Goal: Task Accomplishment & Management: Complete application form

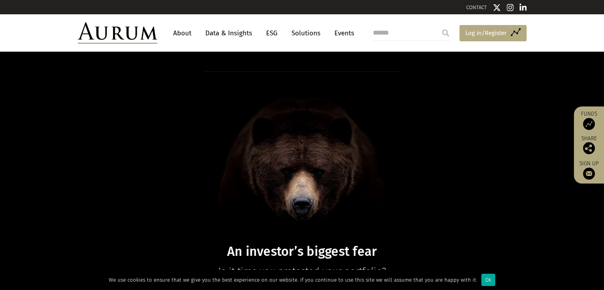
click at [495, 36] on span "Log in/Register" at bounding box center [486, 33] width 41 height 10
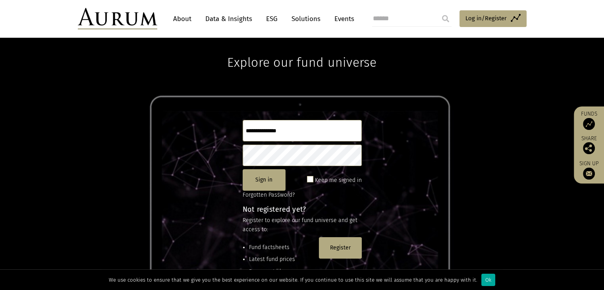
scroll to position [22, 0]
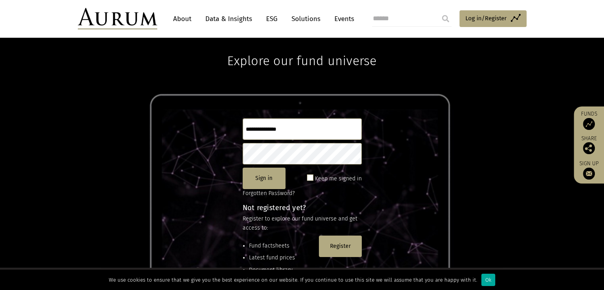
click at [328, 128] on input "text" at bounding box center [302, 128] width 119 height 21
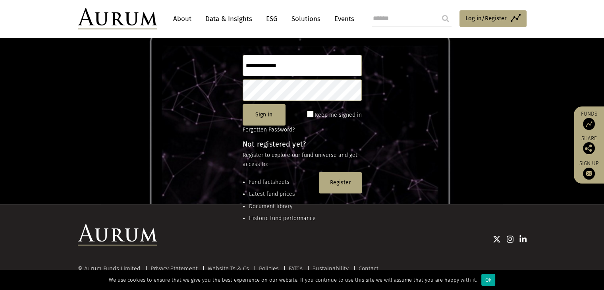
scroll to position [105, 0]
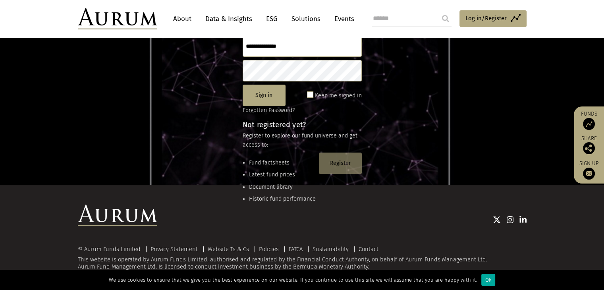
click at [337, 166] on button "Register" at bounding box center [340, 163] width 43 height 21
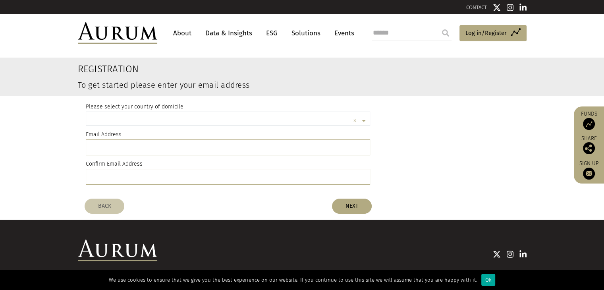
scroll to position [2, 0]
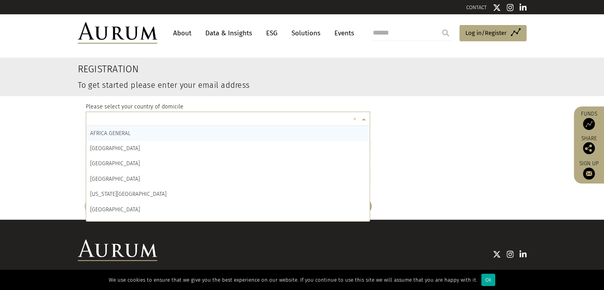
click at [362, 120] on span at bounding box center [365, 119] width 10 height 9
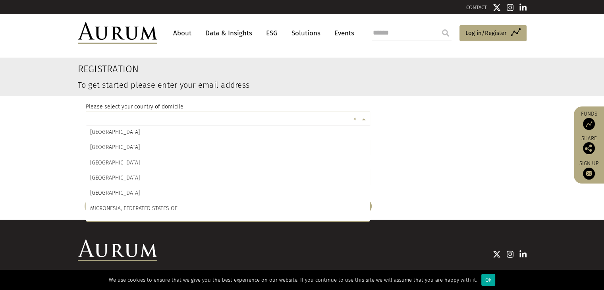
scroll to position [2147, 0]
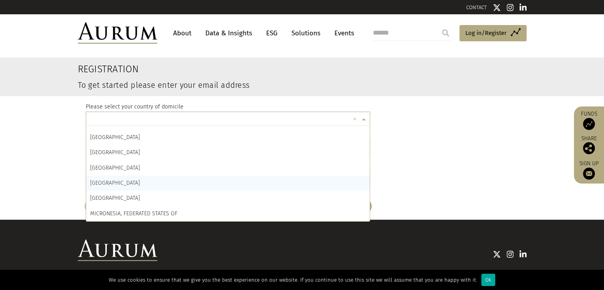
click at [173, 190] on div "MAYOTTE" at bounding box center [228, 183] width 284 height 15
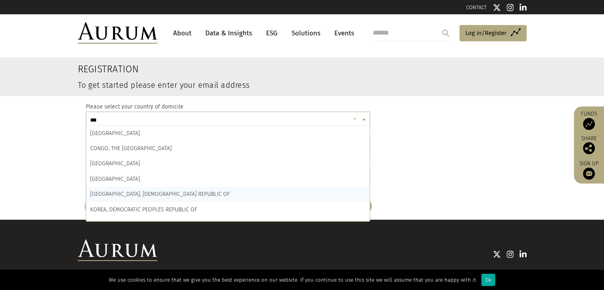
type input "****"
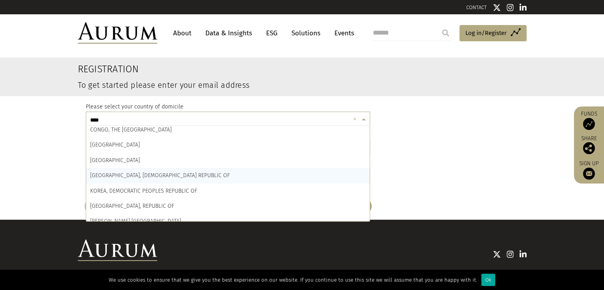
scroll to position [20, 0]
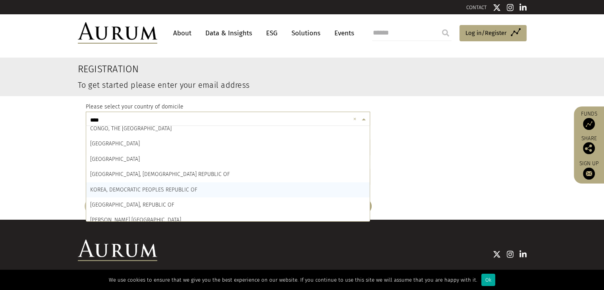
click at [168, 189] on span "KOREA, DEMOCRATIC PEOPLES REPUBLIC OF" at bounding box center [143, 189] width 107 height 7
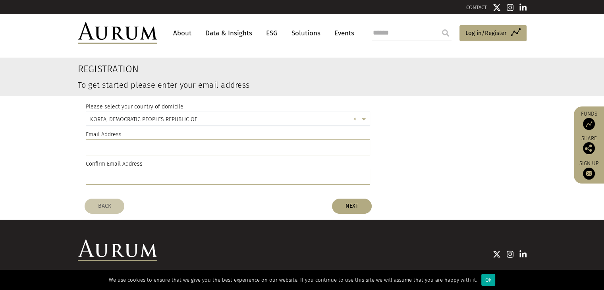
click at [219, 118] on input "text" at bounding box center [220, 120] width 260 height 16
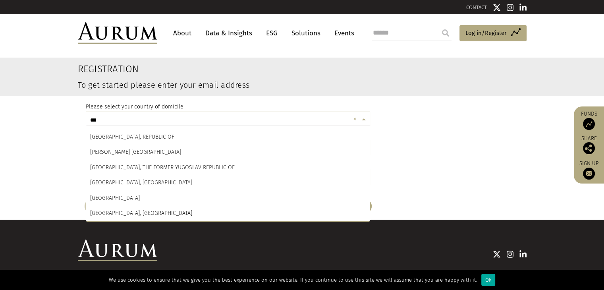
scroll to position [76, 0]
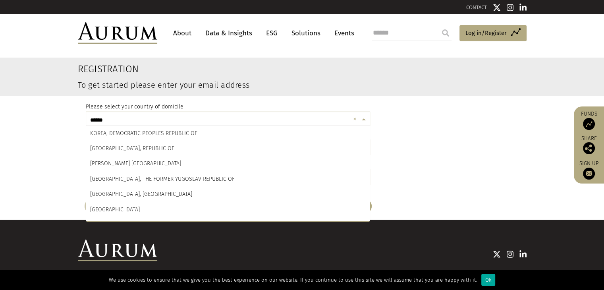
type input "*******"
click at [222, 148] on div "KOREA, REPUBLIC OF" at bounding box center [228, 148] width 284 height 15
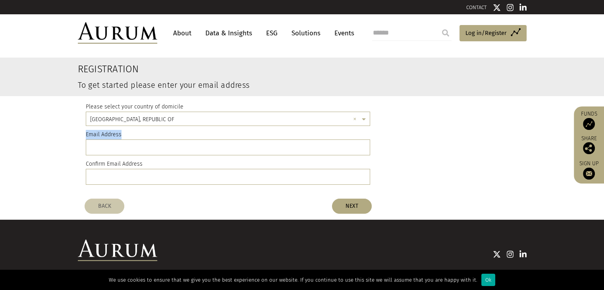
drag, startPoint x: 215, startPoint y: 157, endPoint x: 218, endPoint y: 147, distance: 11.2
click at [218, 147] on div "Please select your country of domicile × KOREA, REPUBLIC OF × Email Address Con…" at bounding box center [228, 145] width 285 height 99
click at [218, 147] on input "email" at bounding box center [228, 147] width 285 height 16
type input "**********"
